Goal: Find specific page/section: Find specific page/section

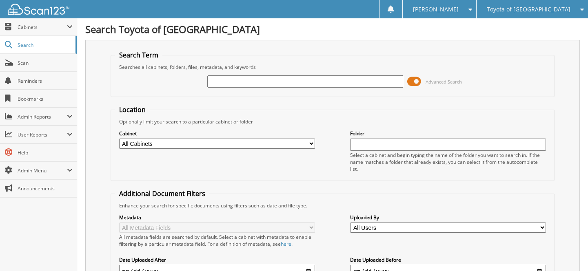
click at [294, 86] on input "text" at bounding box center [305, 81] width 196 height 12
type input "[US_VEHICLE_IDENTIFICATION_NUMBER]"
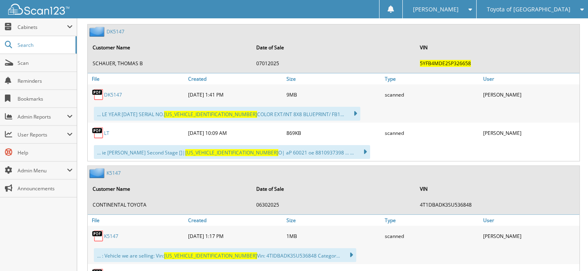
scroll to position [408, 0]
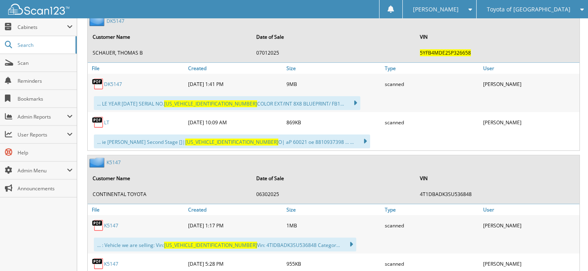
click at [109, 81] on link "D K 5 1 4 7" at bounding box center [113, 84] width 18 height 7
click at [42, 66] on link "Scan" at bounding box center [38, 63] width 77 height 18
